Goal: Task Accomplishment & Management: Use online tool/utility

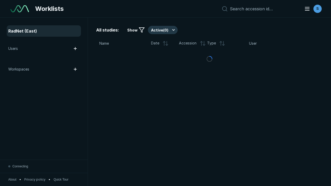
scroll to position [1414, 2157]
